Goal: Information Seeking & Learning: Compare options

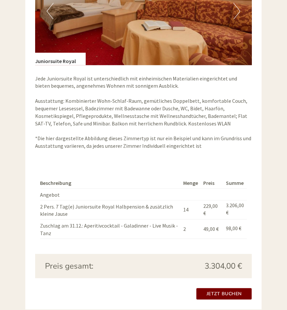
scroll to position [1027, 0]
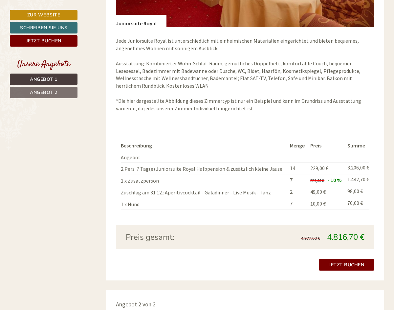
scroll to position [569, 0]
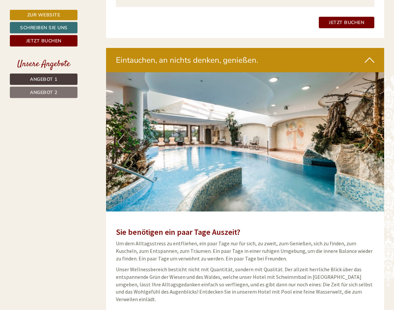
scroll to position [1273, 0]
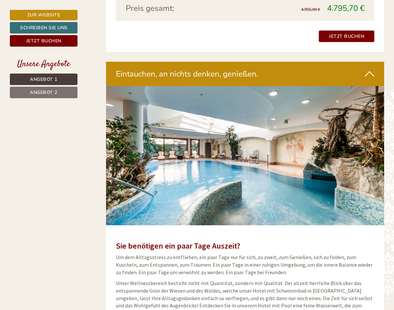
click at [44, 79] on span "Angebot 1" at bounding box center [44, 79] width 28 height 6
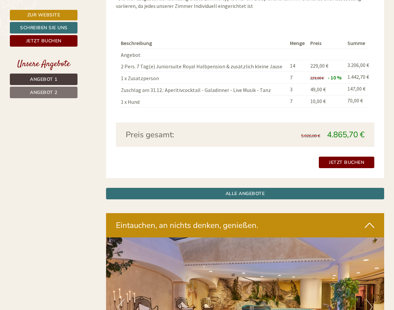
scroll to position [669, 0]
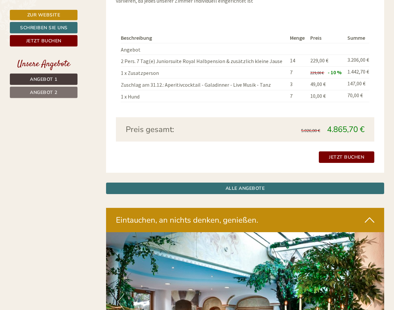
click at [49, 86] on nav "Angebot 1 Angebot 2" at bounding box center [45, 86] width 70 height 25
click at [57, 91] on span "Angebot 2" at bounding box center [44, 92] width 28 height 6
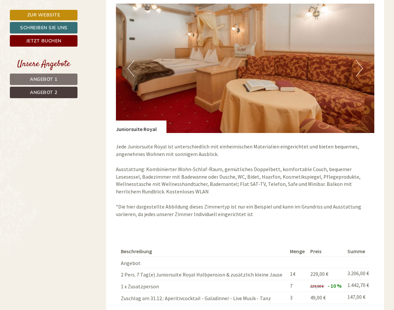
scroll to position [454, 0]
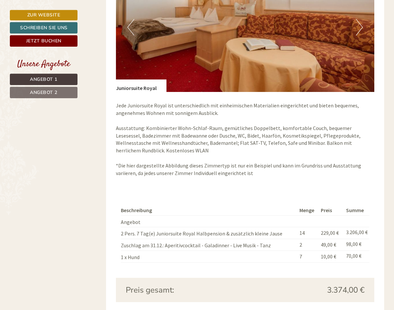
scroll to position [494, 0]
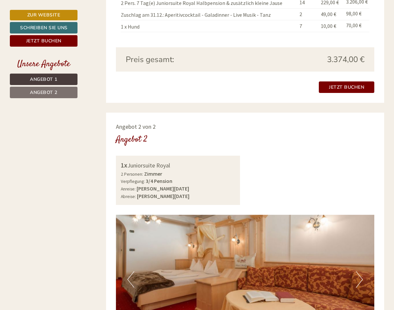
scroll to position [466, 0]
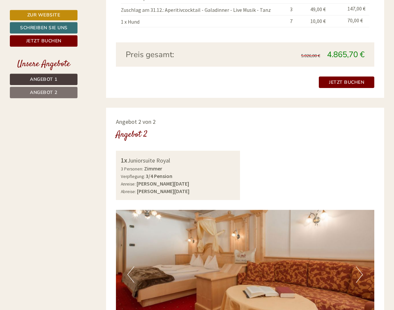
scroll to position [608, 0]
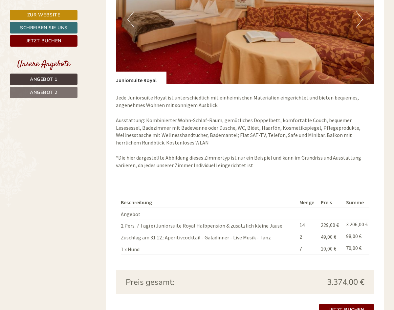
scroll to position [517, 0]
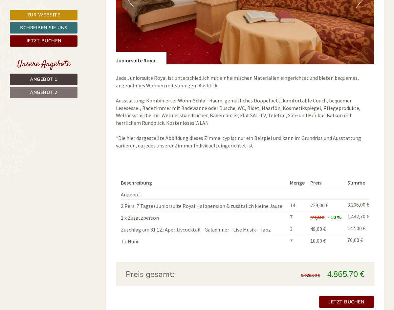
scroll to position [538, 0]
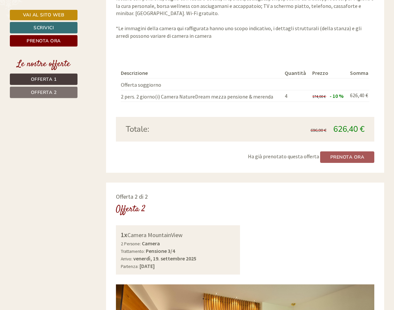
scroll to position [431, 0]
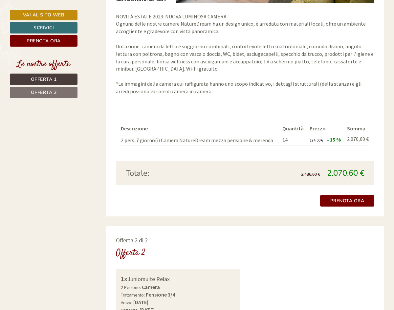
scroll to position [600, 0]
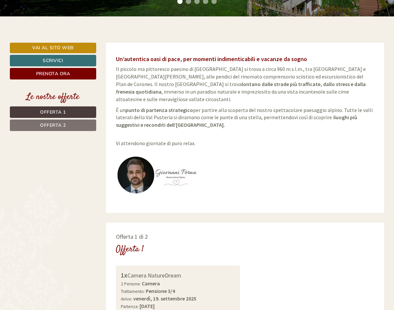
scroll to position [5, 0]
